Goal: Complete application form: Complete application form

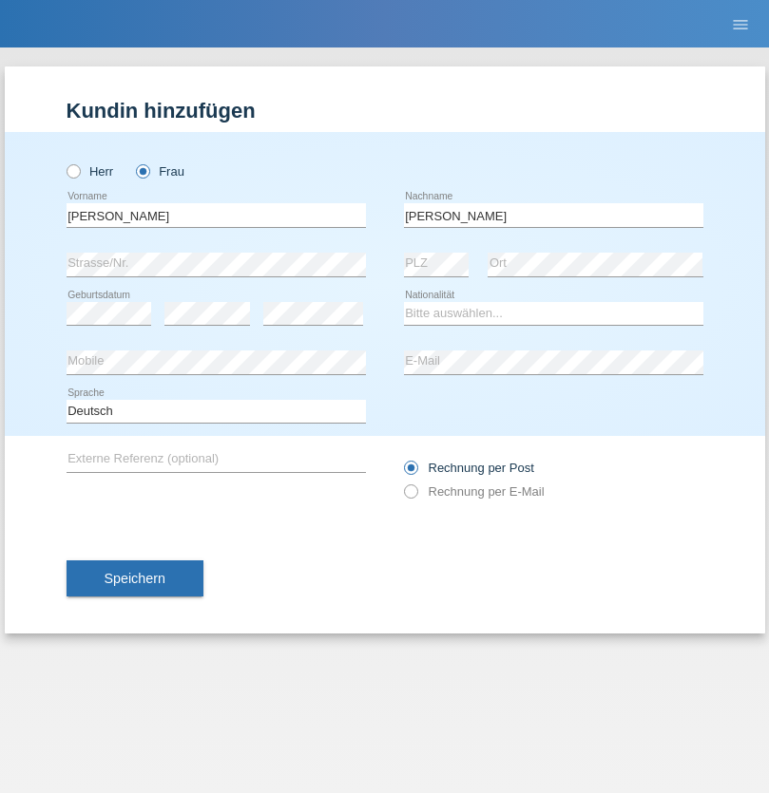
type input "[PERSON_NAME]"
select select "CH"
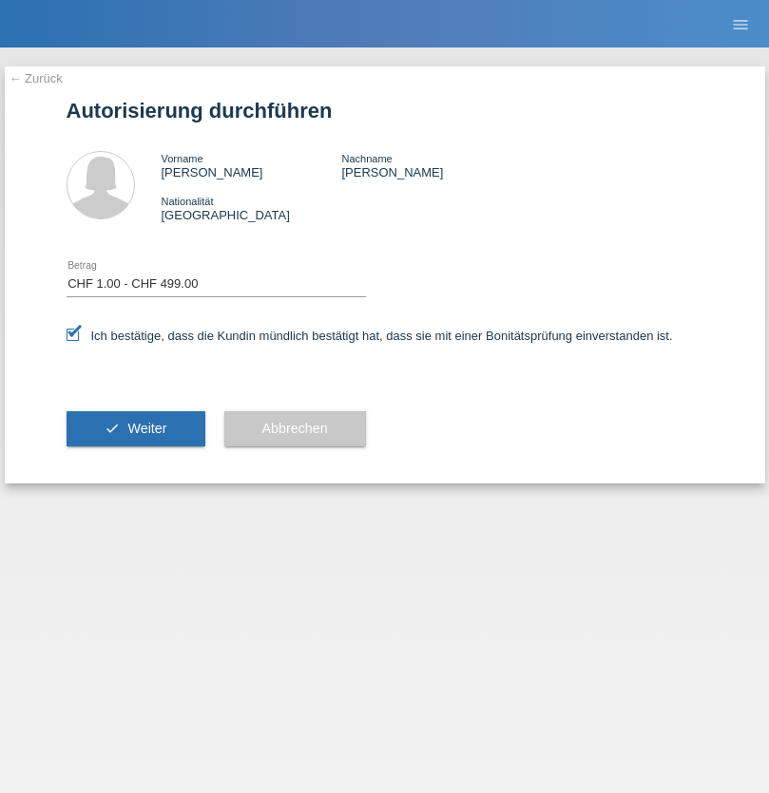
select select "1"
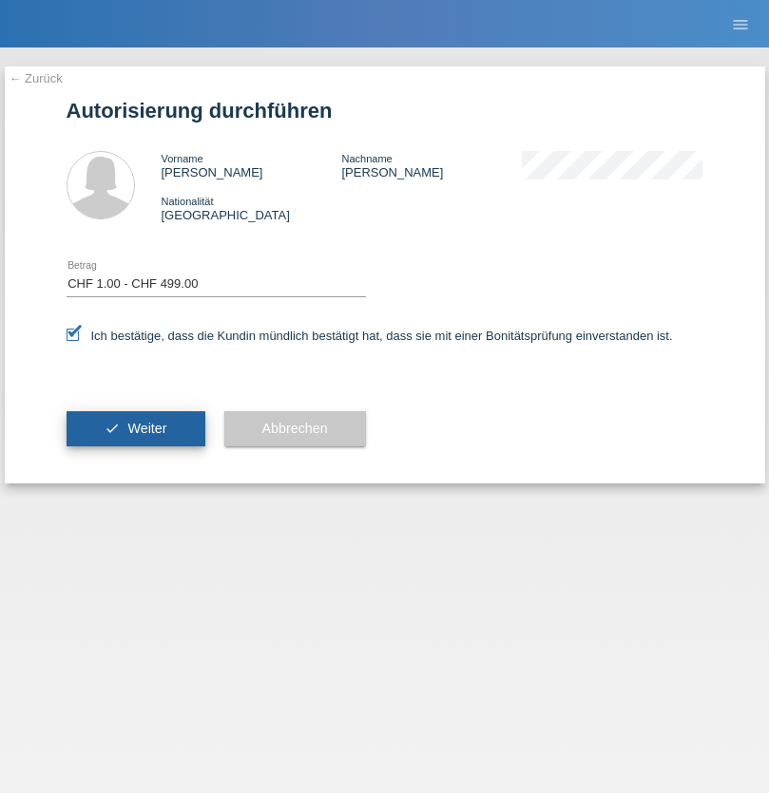
click at [135, 429] on span "Weiter" at bounding box center [146, 428] width 39 height 15
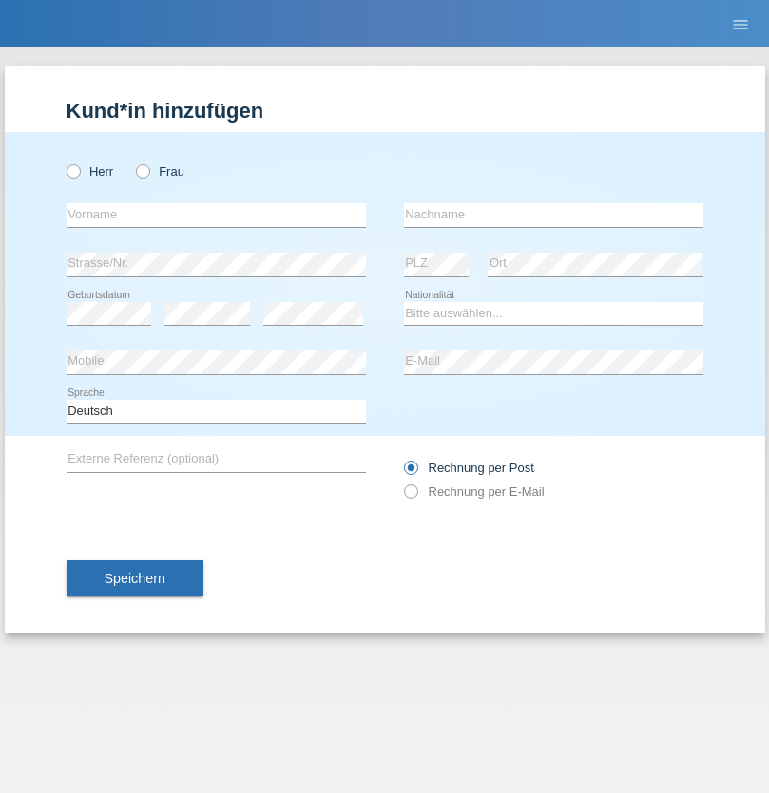
radio input "true"
click at [216, 215] on input "text" at bounding box center [216, 215] width 299 height 24
type input "Jeton"
click at [553, 215] on input "text" at bounding box center [553, 215] width 299 height 24
type input "Zekjiri"
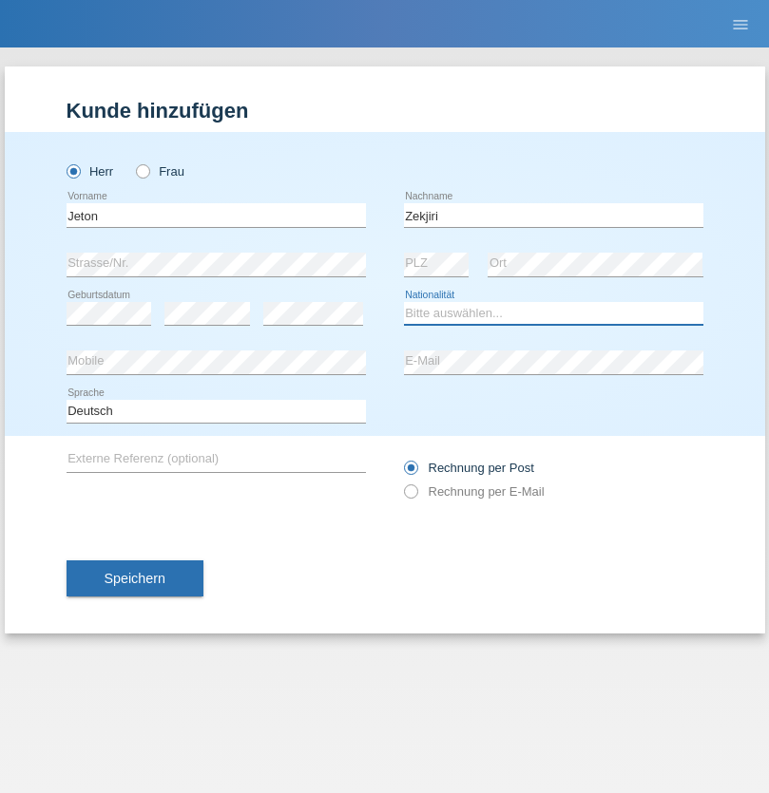
select select "CH"
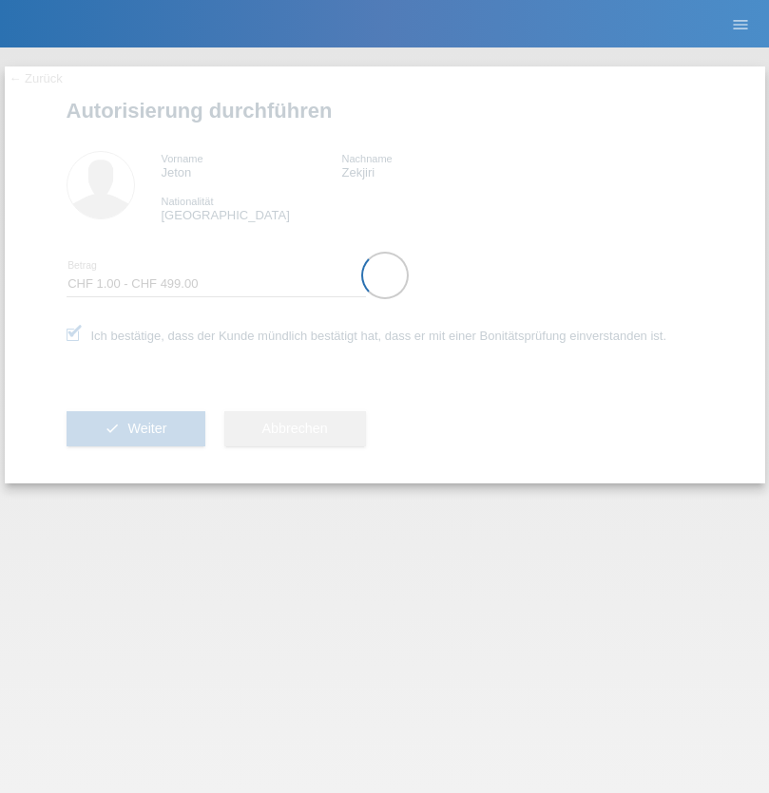
select select "1"
